Goal: Information Seeking & Learning: Learn about a topic

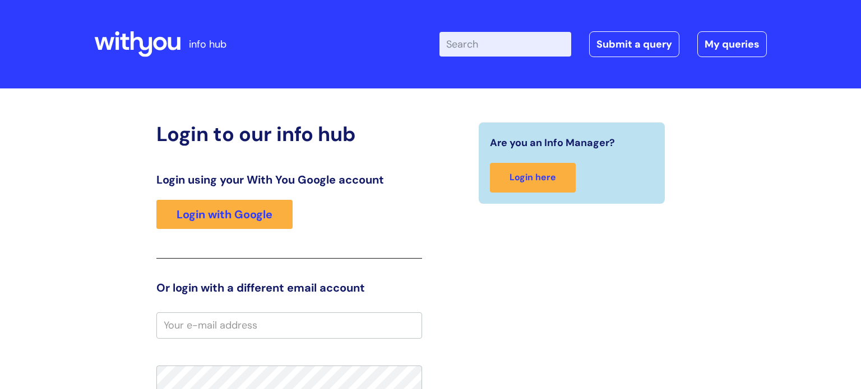
click at [500, 49] on input "Enter your search term here..." at bounding box center [505, 44] width 132 height 25
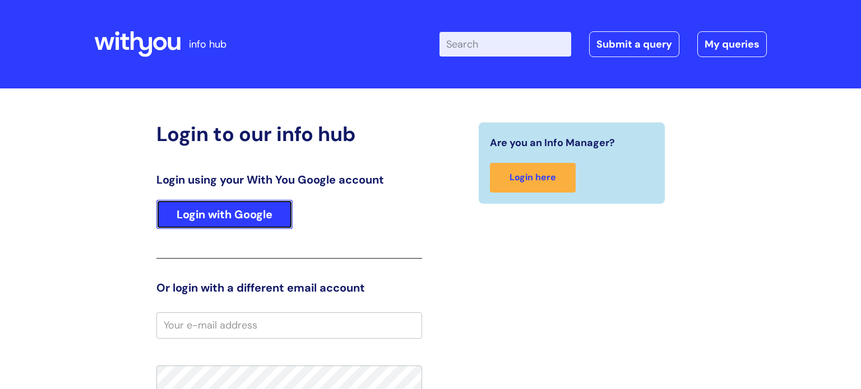
click at [171, 215] on link "Login with Google" at bounding box center [224, 214] width 136 height 29
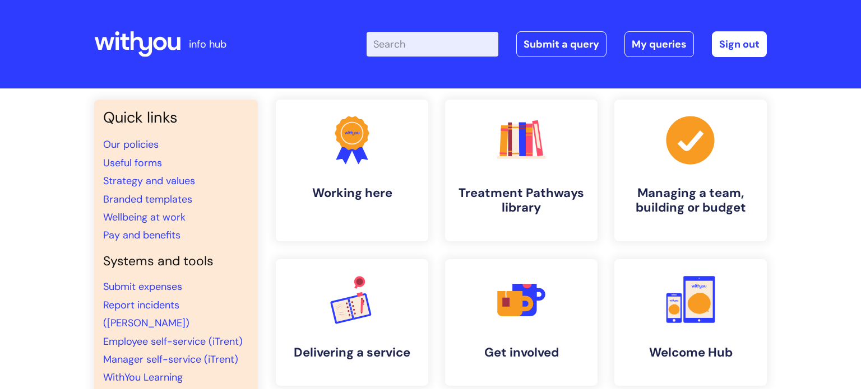
click at [396, 43] on input "Enter your search term here..." at bounding box center [432, 44] width 132 height 25
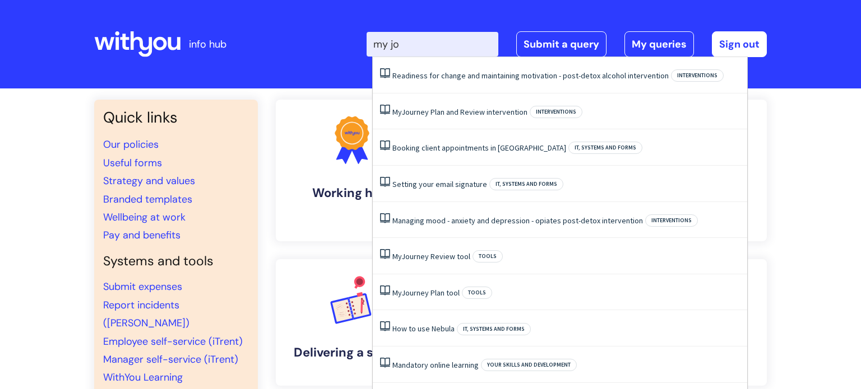
type input "my jou"
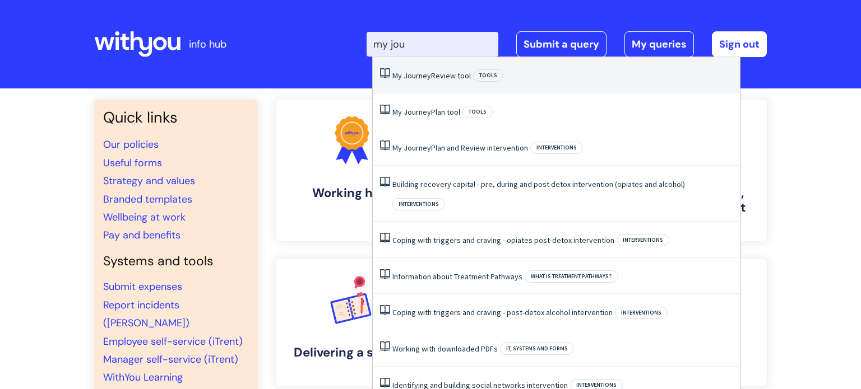
click at [411, 77] on span "Journey" at bounding box center [416, 76] width 27 height 10
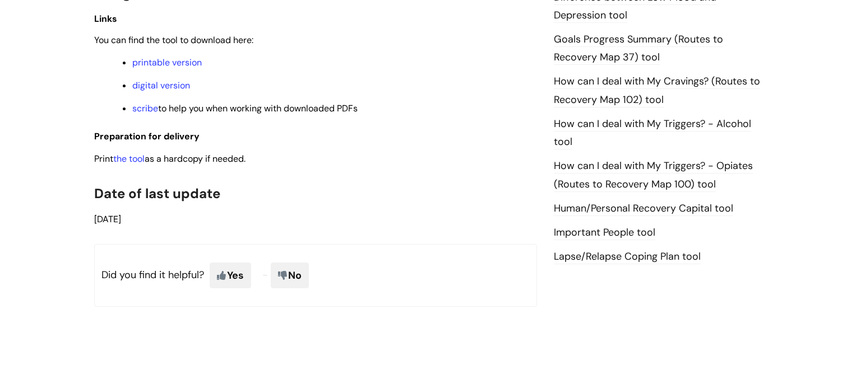
scroll to position [784, 0]
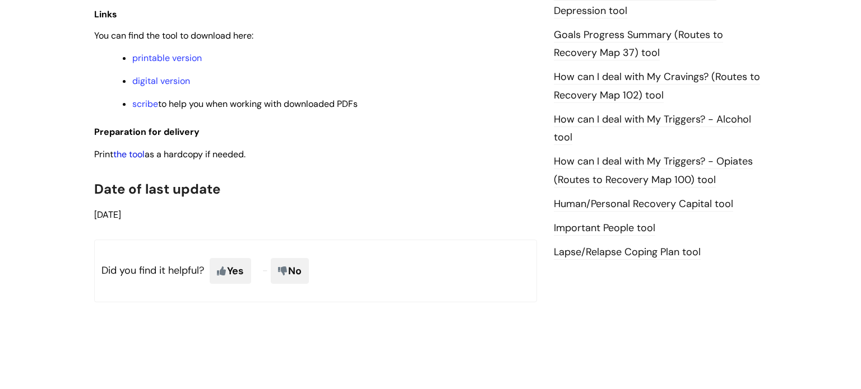
click at [134, 160] on link "the tool" at bounding box center [128, 154] width 31 height 12
